Goal: Information Seeking & Learning: Learn about a topic

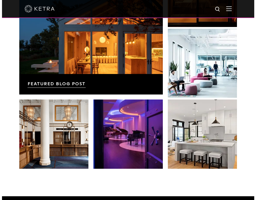
scroll to position [804, 0]
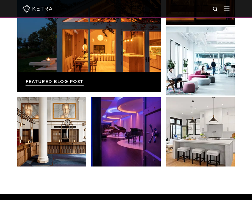
click at [230, 9] on img at bounding box center [227, 8] width 6 height 5
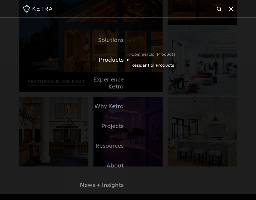
click at [138, 64] on link "Residential Products" at bounding box center [155, 65] width 48 height 7
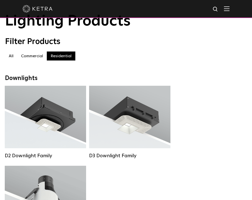
scroll to position [24, 0]
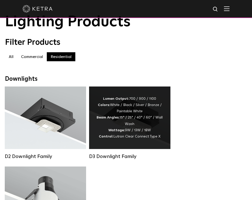
click at [148, 124] on div "Lumen Output: 700 / 900 / 1100 Colors: White / Black / Silver / Bronze / Painta…" at bounding box center [130, 118] width 66 height 44
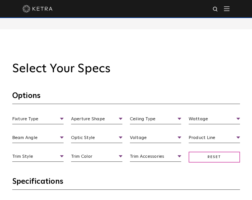
scroll to position [377, 0]
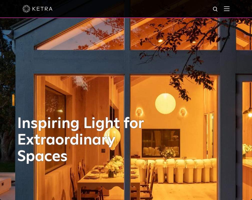
click at [229, 8] on img at bounding box center [227, 8] width 6 height 5
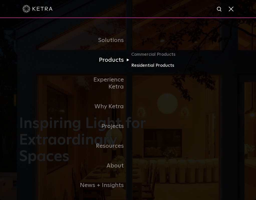
click at [139, 64] on link "Residential Products" at bounding box center [155, 65] width 48 height 7
